Goal: Information Seeking & Learning: Learn about a topic

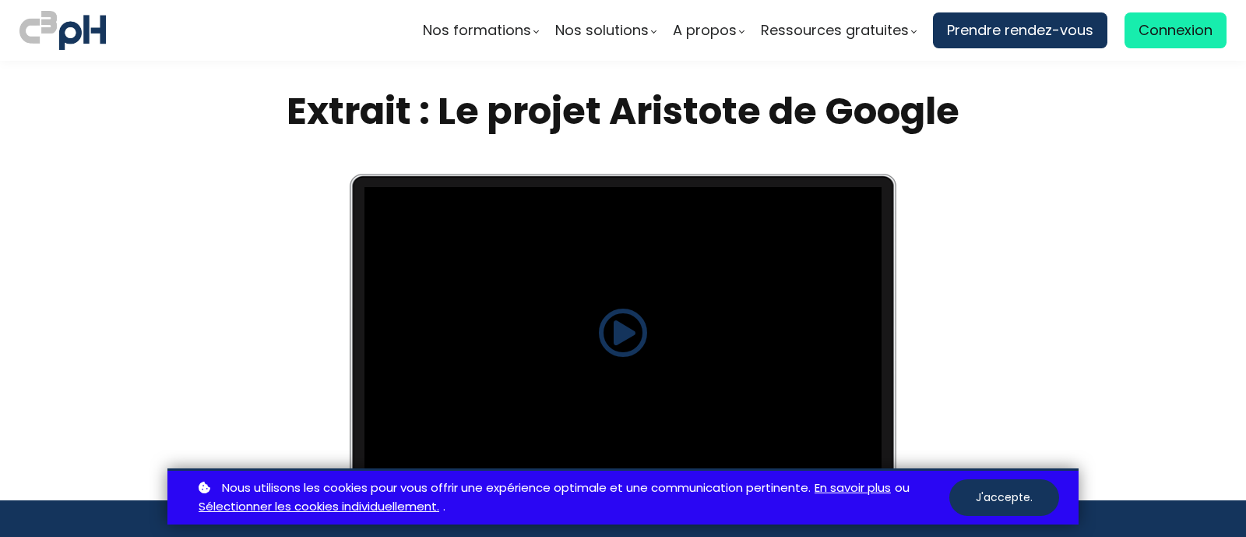
click at [619, 336] on span at bounding box center [623, 333] width 50 height 50
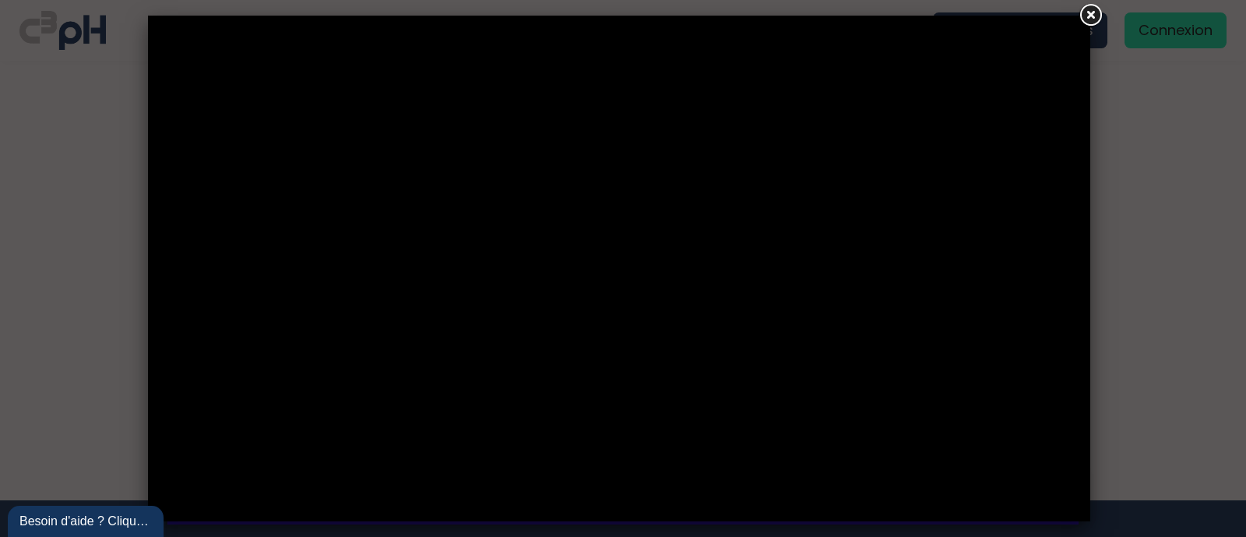
click at [1195, 210] on div at bounding box center [623, 268] width 1246 height 537
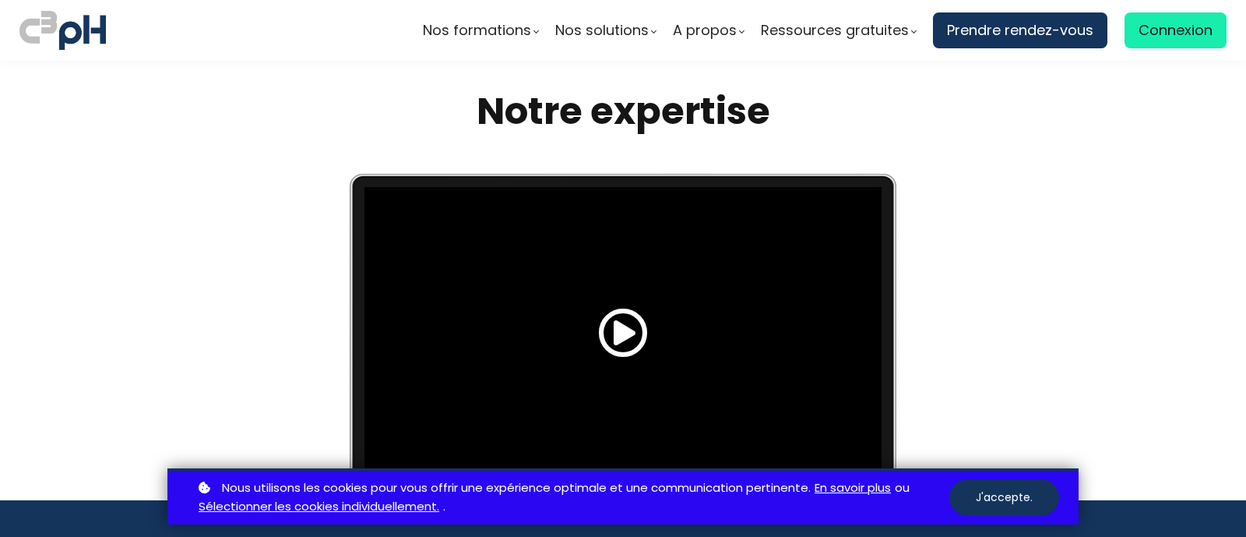
click at [612, 317] on span at bounding box center [623, 333] width 50 height 50
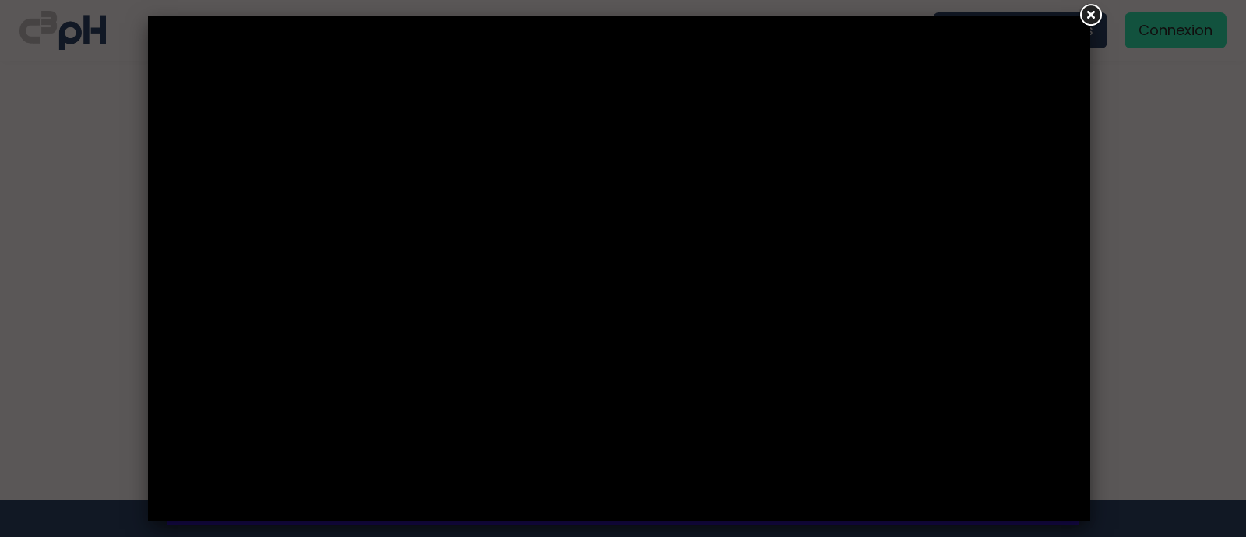
click at [105, 301] on div at bounding box center [623, 268] width 1246 height 537
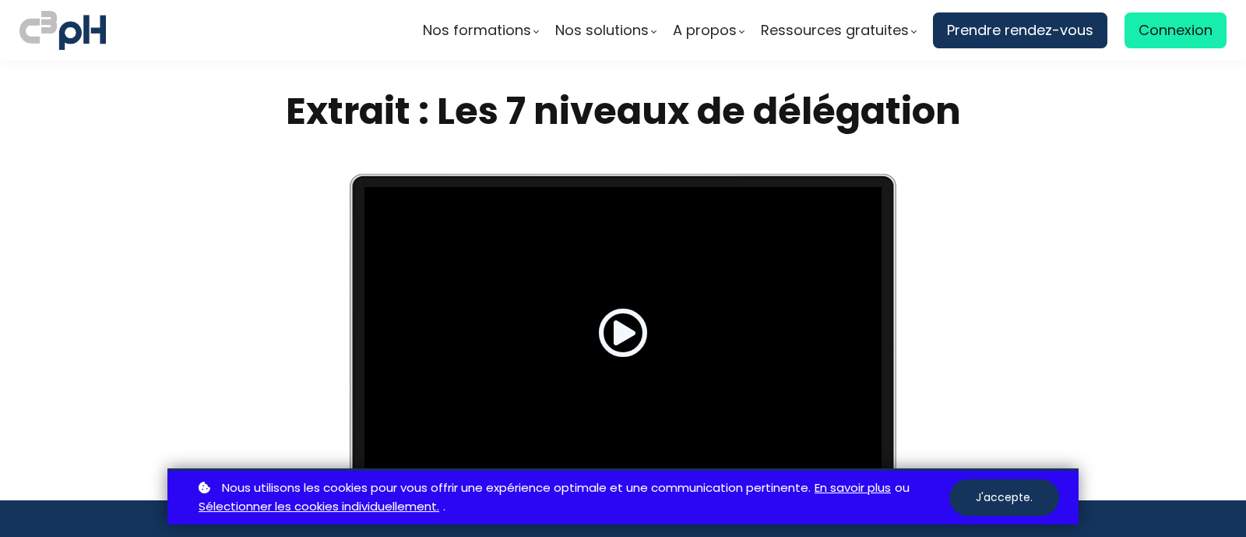
click at [615, 330] on span at bounding box center [623, 333] width 50 height 50
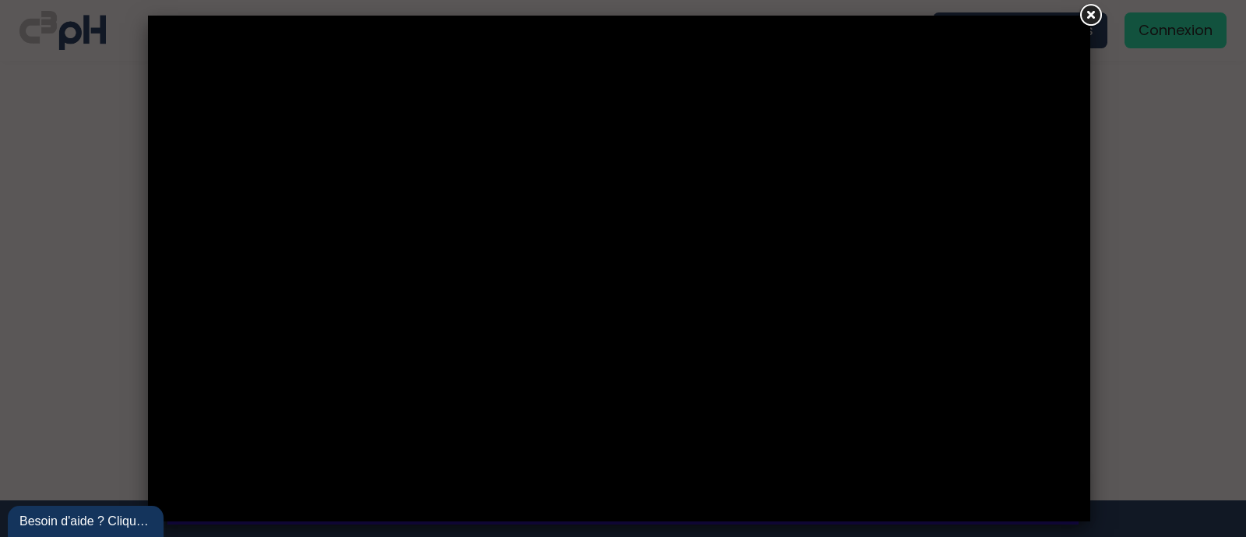
click at [1095, 11] on link at bounding box center [1090, 16] width 28 height 28
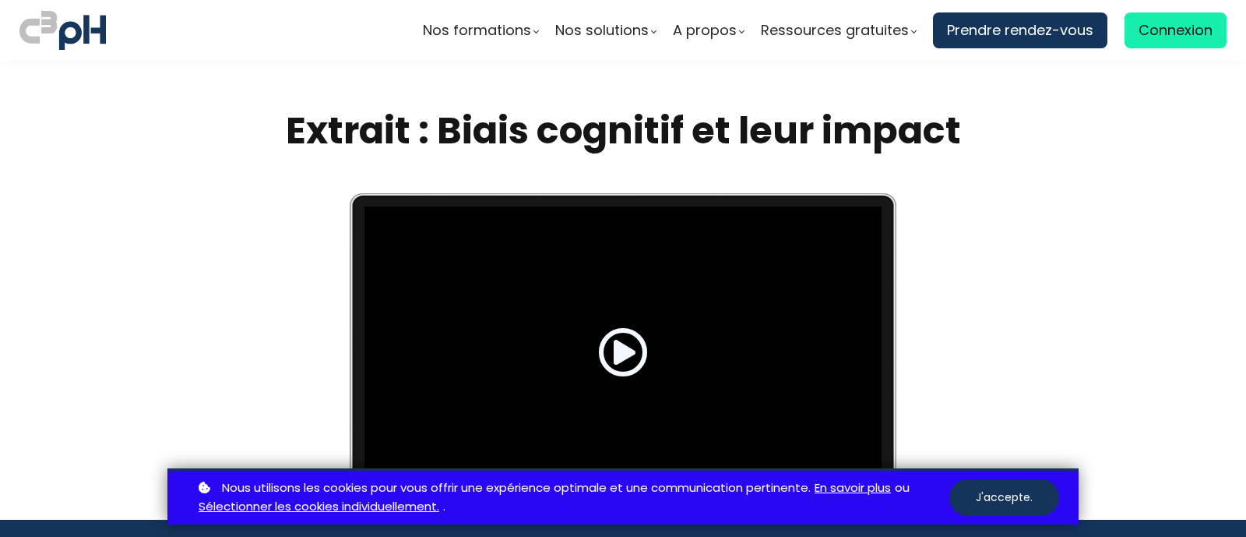
click at [614, 356] on span at bounding box center [623, 352] width 50 height 50
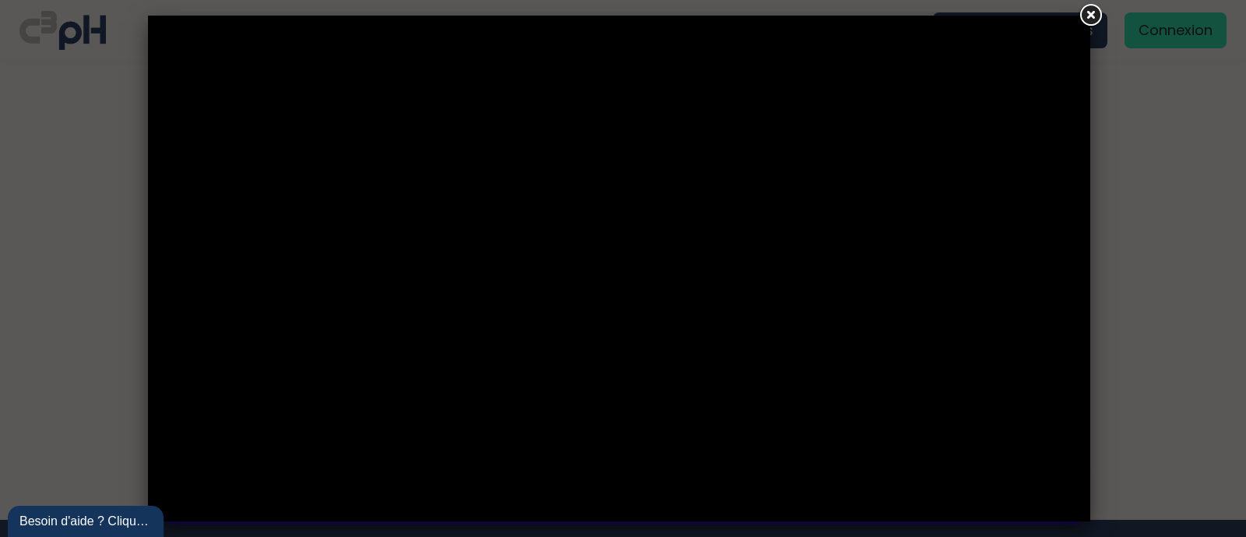
click at [1098, 20] on link at bounding box center [1090, 16] width 28 height 28
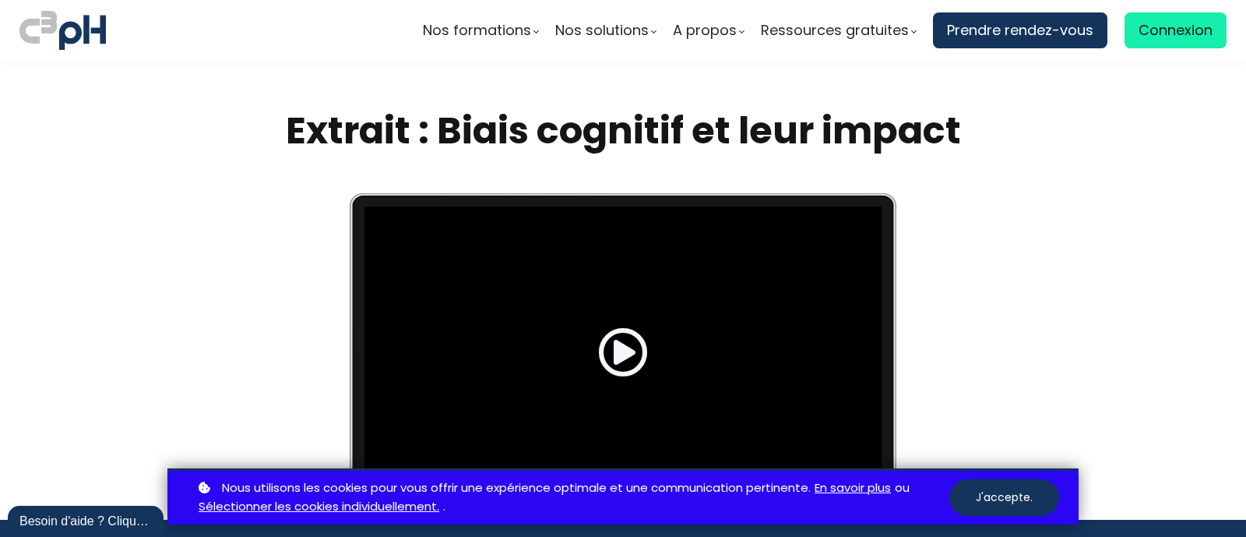
click at [621, 366] on span at bounding box center [623, 352] width 50 height 50
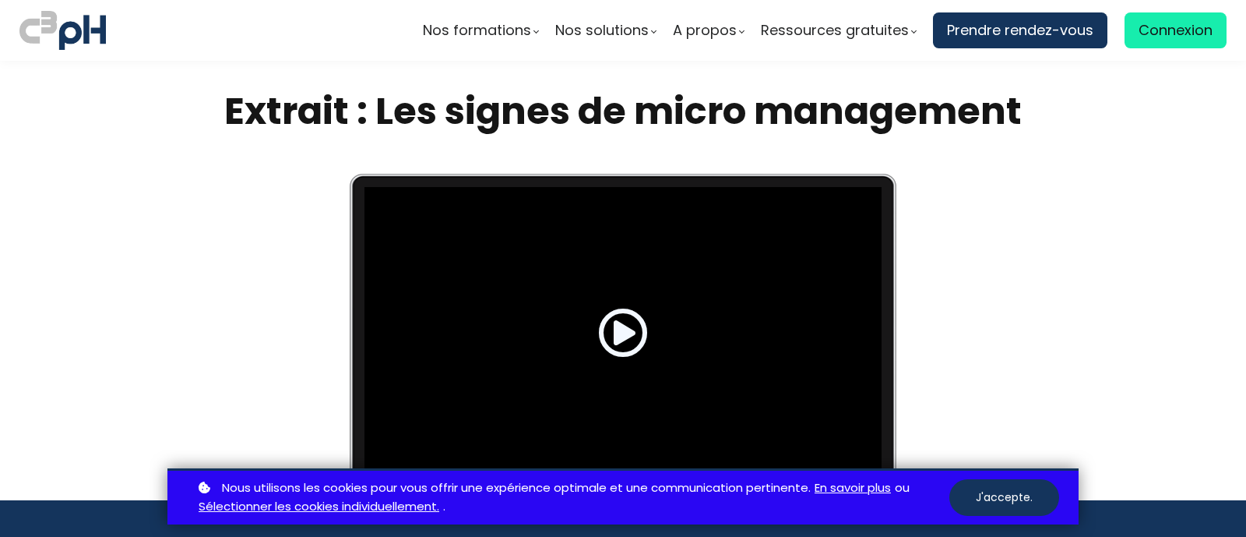
click at [618, 341] on span at bounding box center [623, 333] width 50 height 50
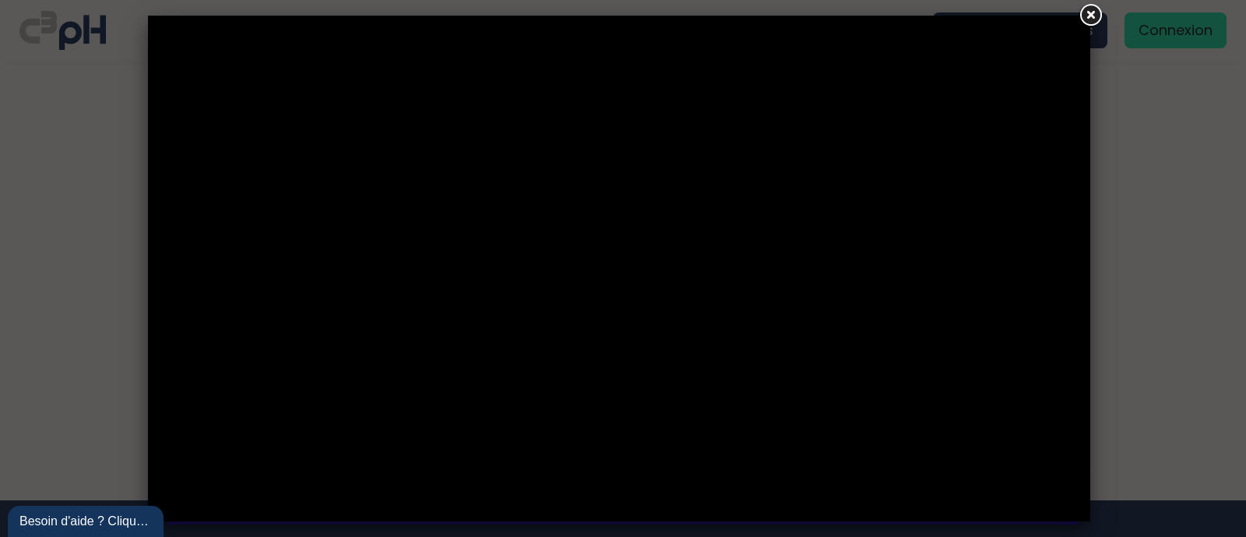
click at [1093, 25] on link at bounding box center [1090, 16] width 28 height 28
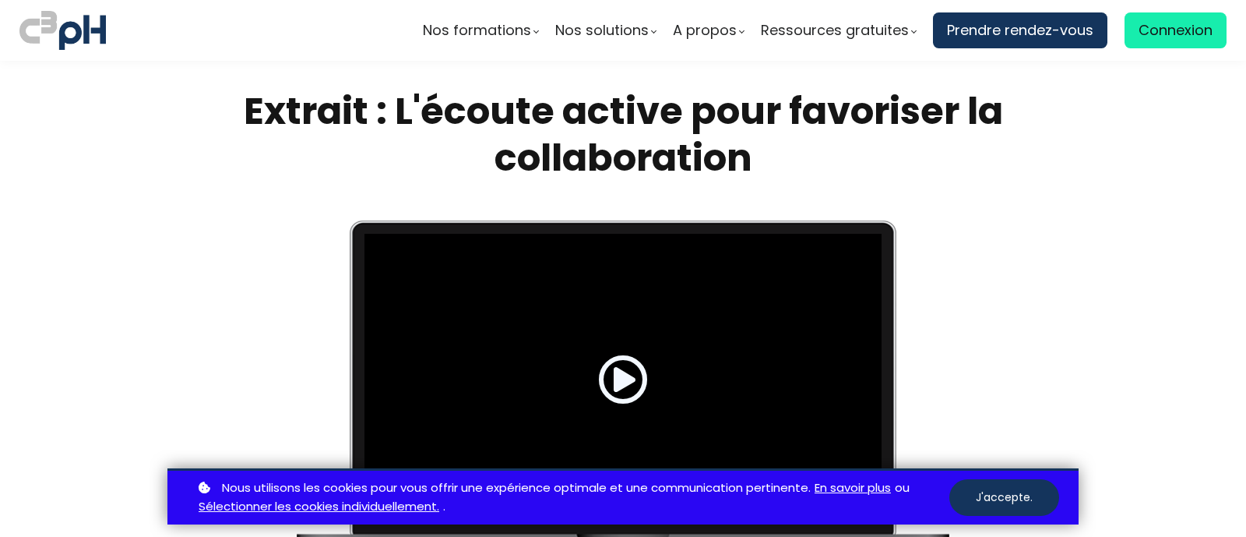
click at [632, 378] on span at bounding box center [623, 379] width 50 height 50
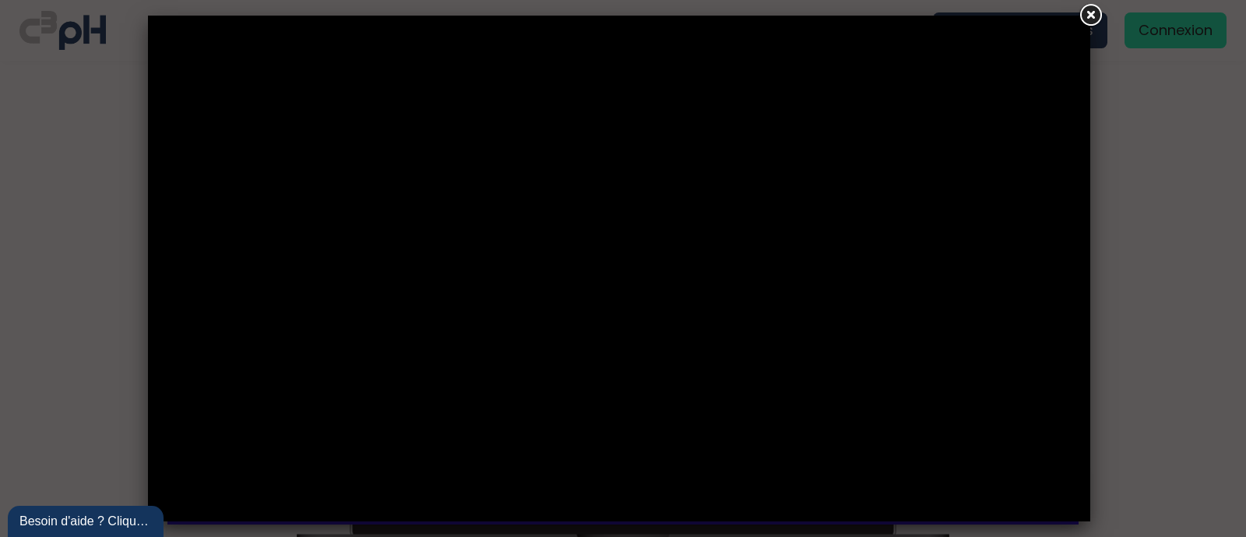
click at [1203, 278] on div at bounding box center [623, 268] width 1246 height 537
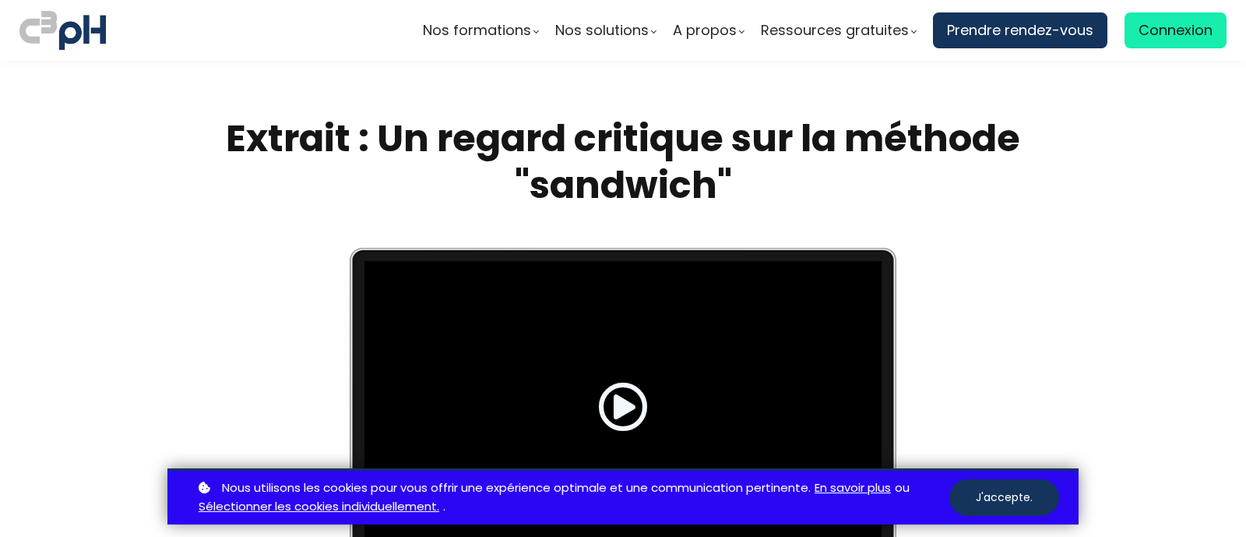
click at [626, 396] on span at bounding box center [623, 407] width 50 height 50
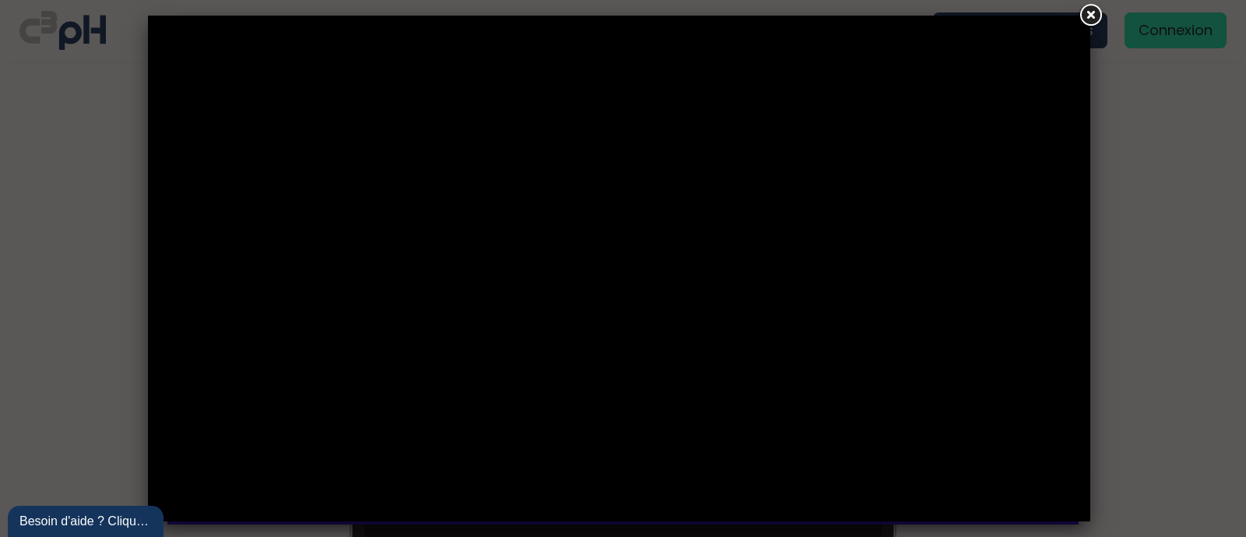
click at [67, 394] on div at bounding box center [623, 268] width 1246 height 537
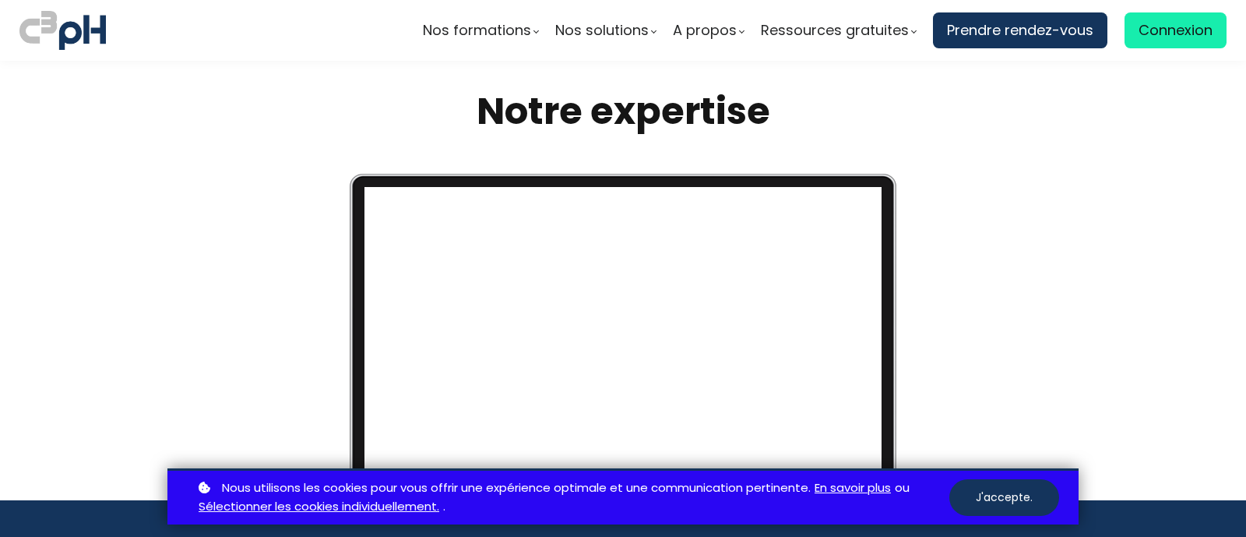
click at [631, 332] on span at bounding box center [623, 333] width 50 height 50
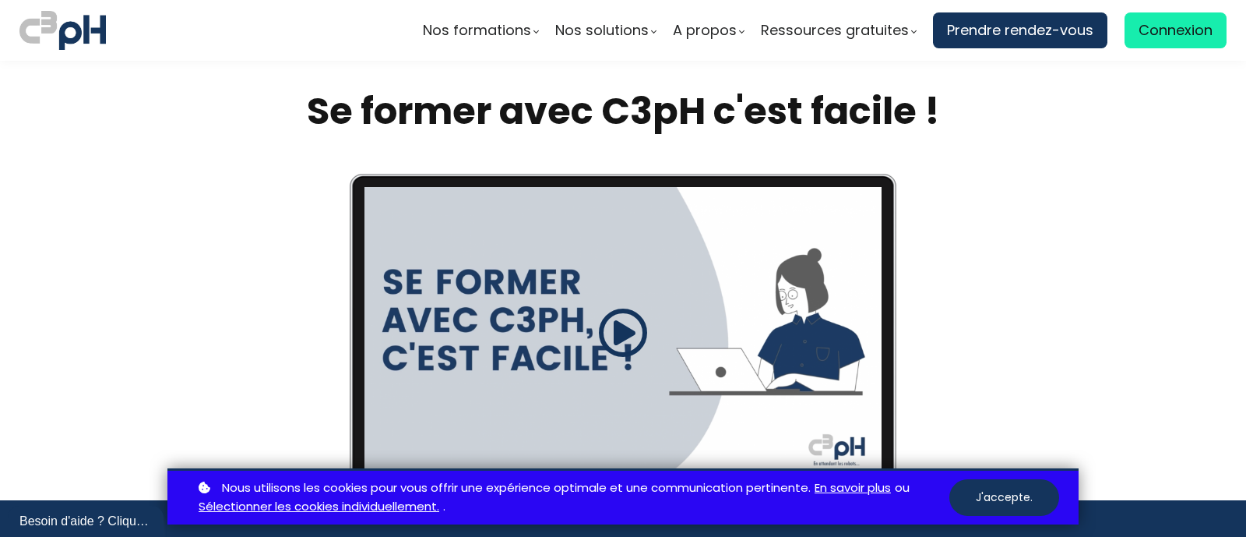
click at [610, 323] on span at bounding box center [623, 333] width 50 height 50
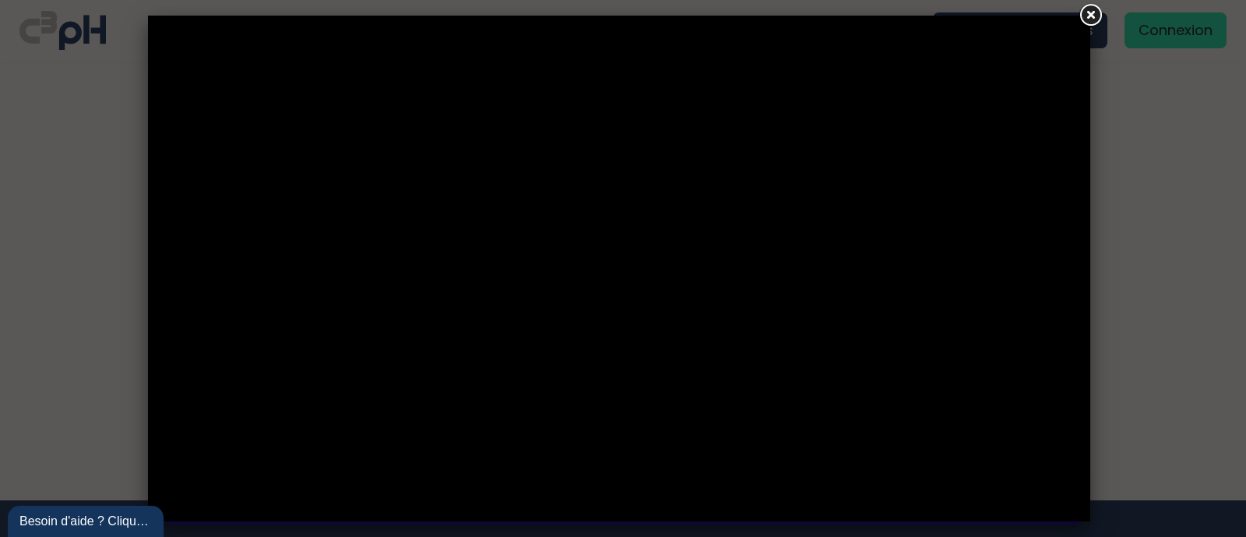
click at [1152, 278] on div at bounding box center [623, 268] width 1246 height 537
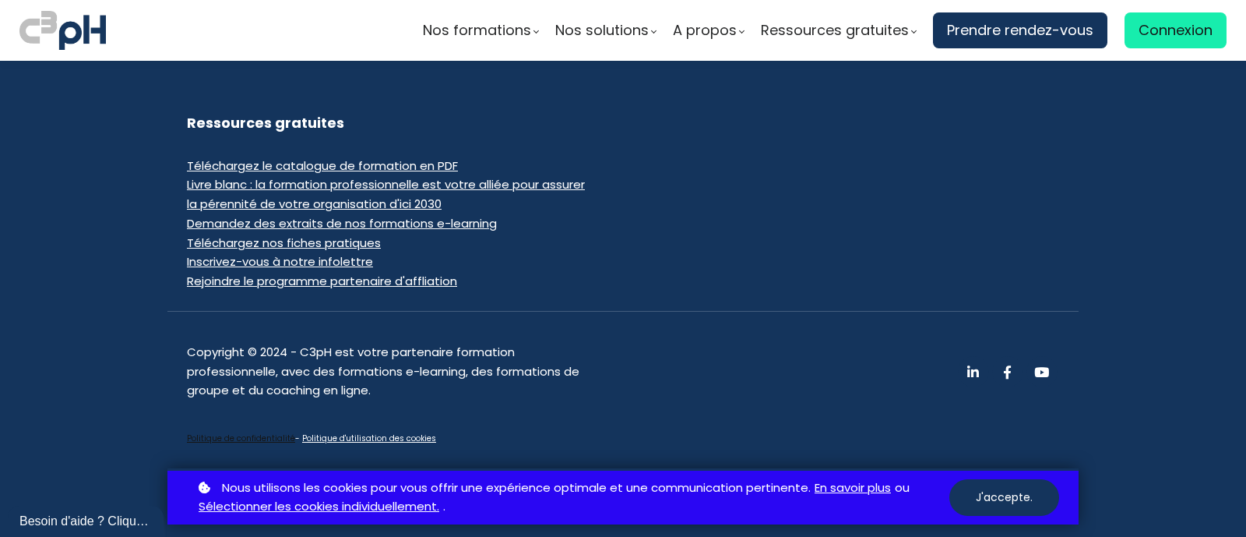
scroll to position [1300, 0]
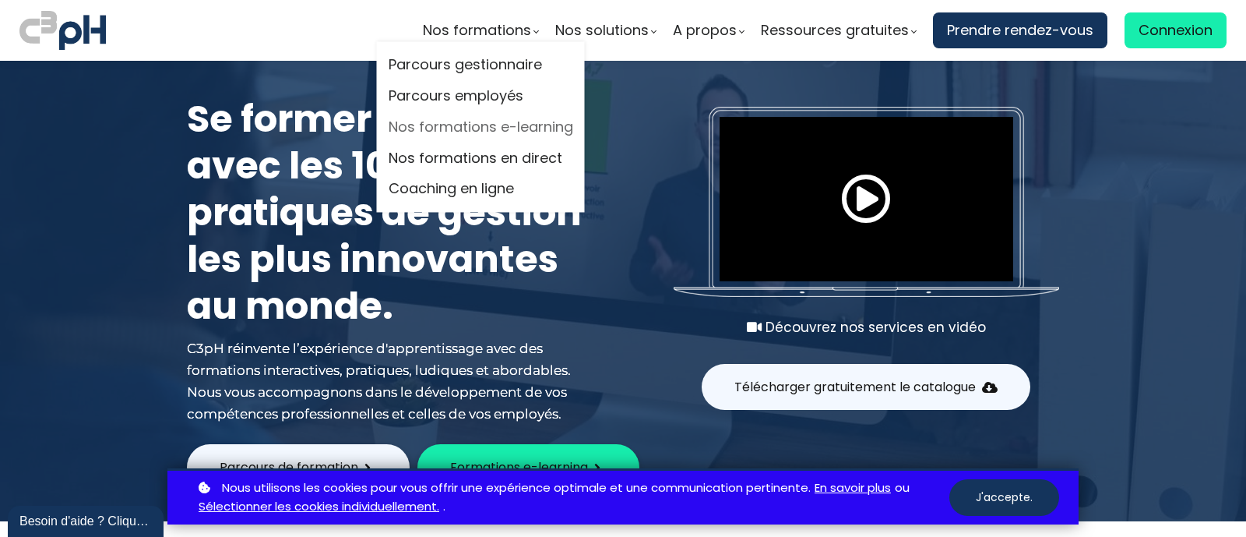
click at [455, 130] on link "Nos formations e-learning" at bounding box center [481, 126] width 185 height 23
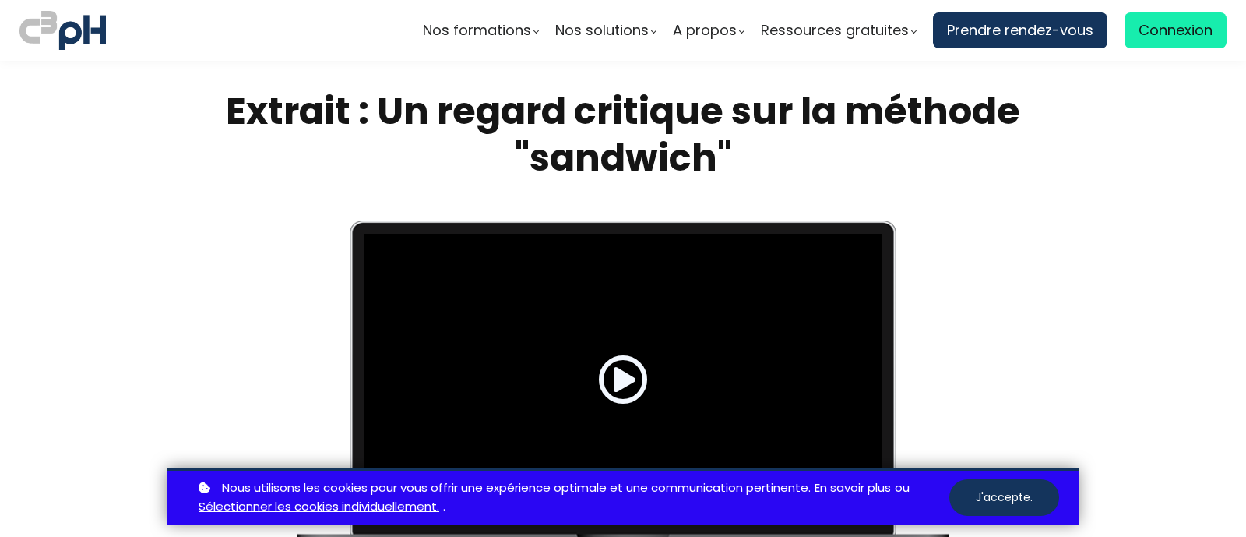
click at [615, 367] on span at bounding box center [623, 379] width 50 height 50
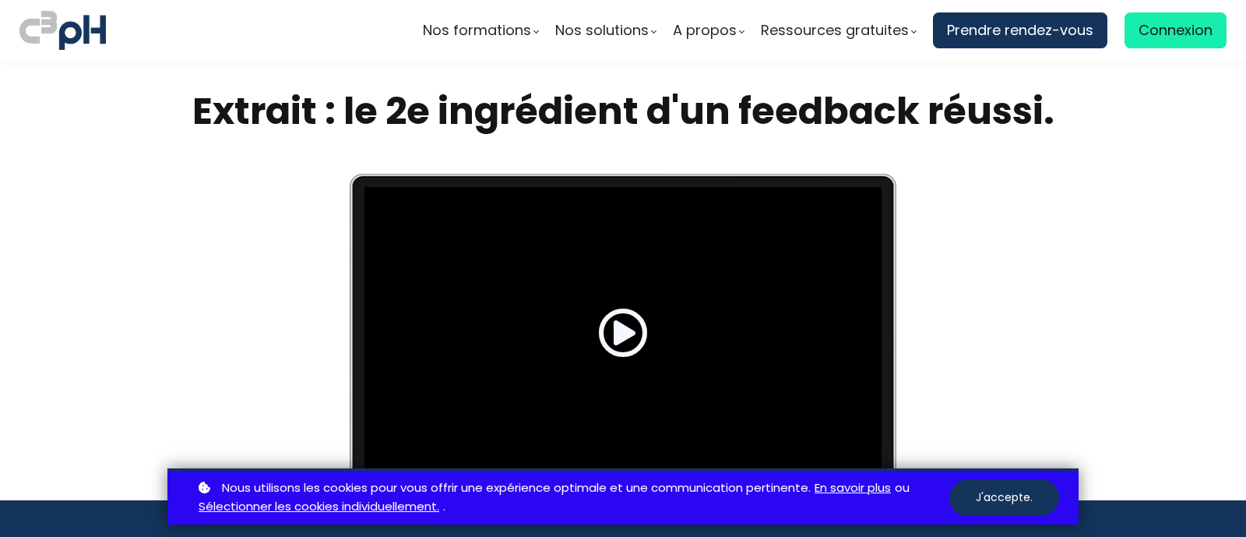
click at [614, 333] on span at bounding box center [623, 333] width 50 height 50
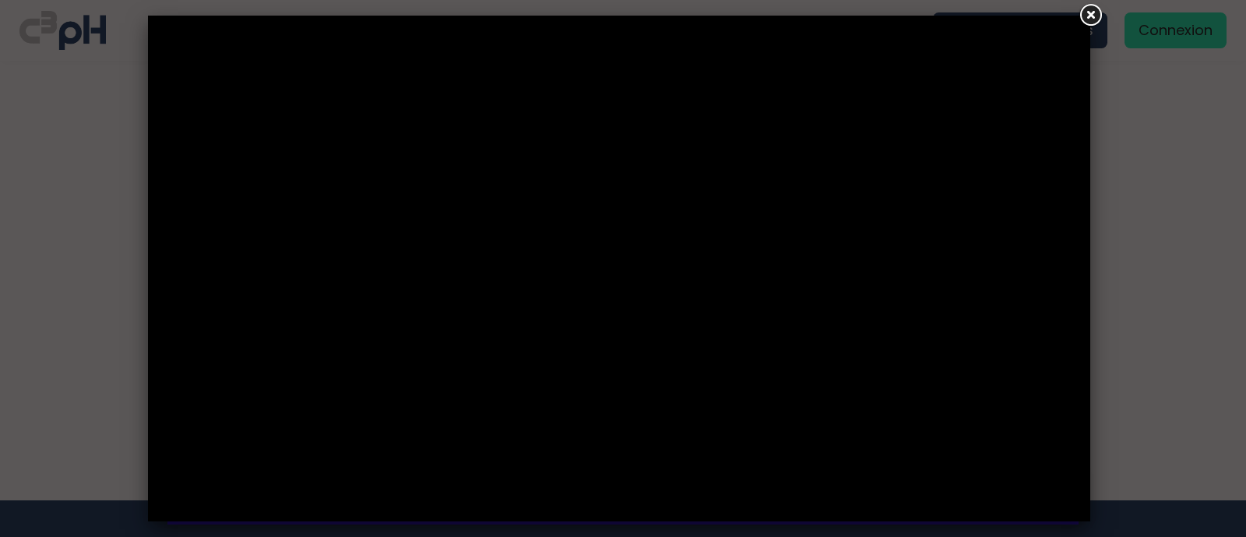
click at [1084, 21] on link at bounding box center [1090, 16] width 28 height 28
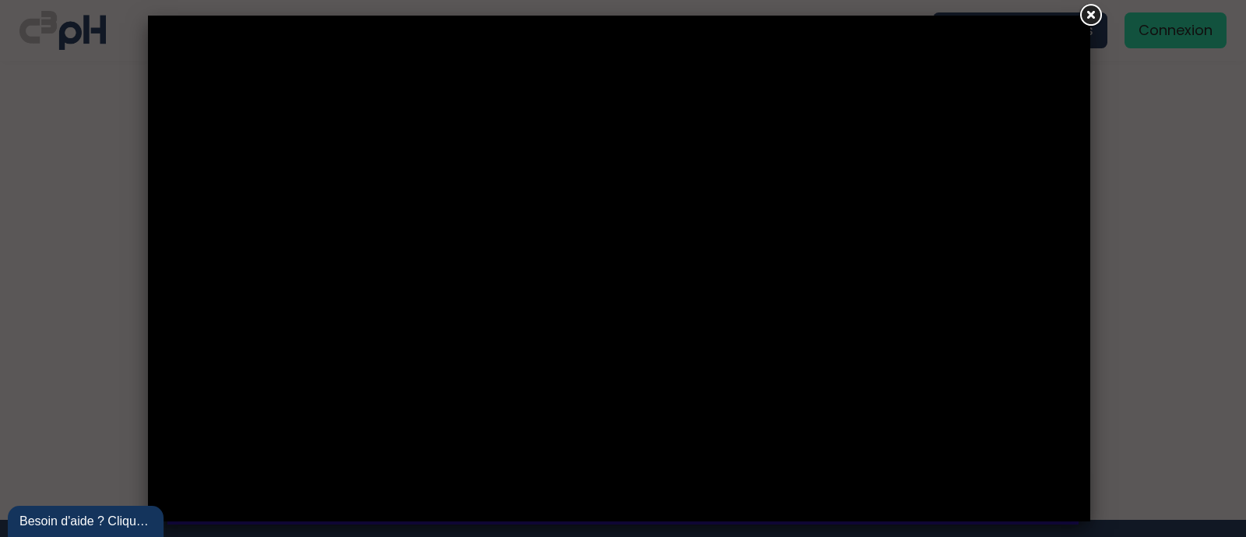
click at [1083, 12] on link at bounding box center [1090, 16] width 28 height 28
